Goal: Task Accomplishment & Management: Manage account settings

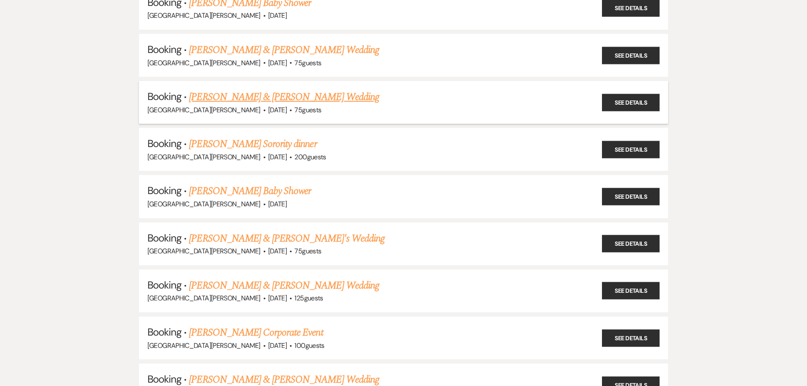
scroll to position [381, 0]
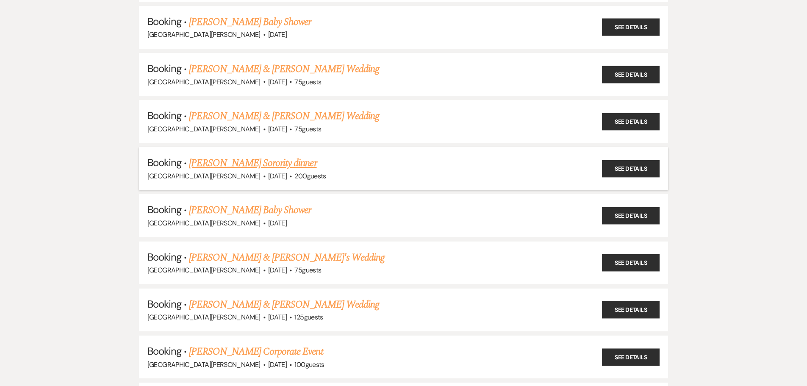
click at [241, 162] on link "[PERSON_NAME] Sorority dinner" at bounding box center [253, 163] width 128 height 15
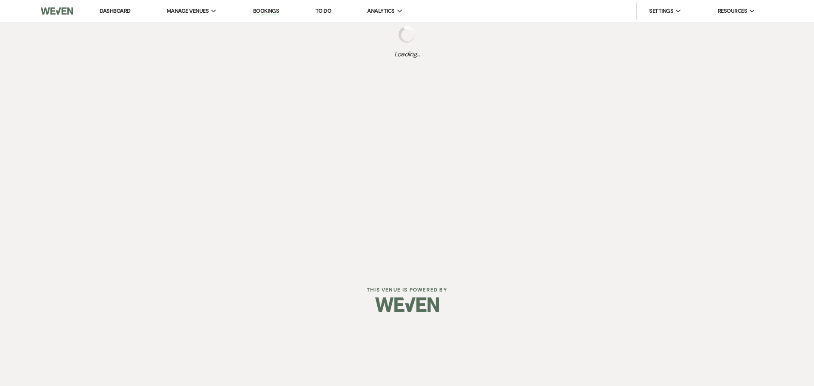
select select "5"
select select "13"
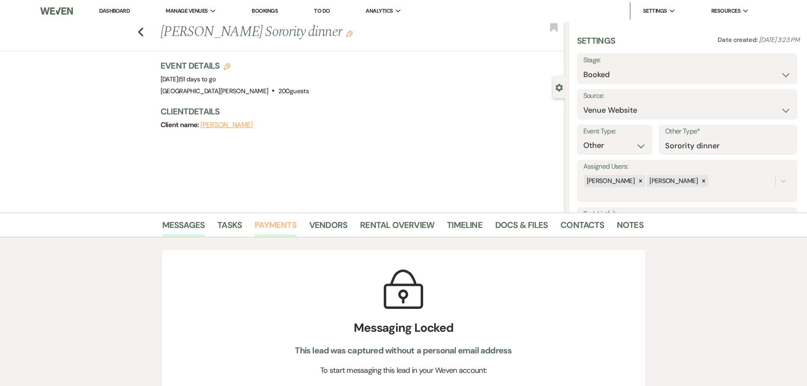
click at [271, 223] on link "Payments" at bounding box center [276, 227] width 42 height 19
